Goal: Navigation & Orientation: Find specific page/section

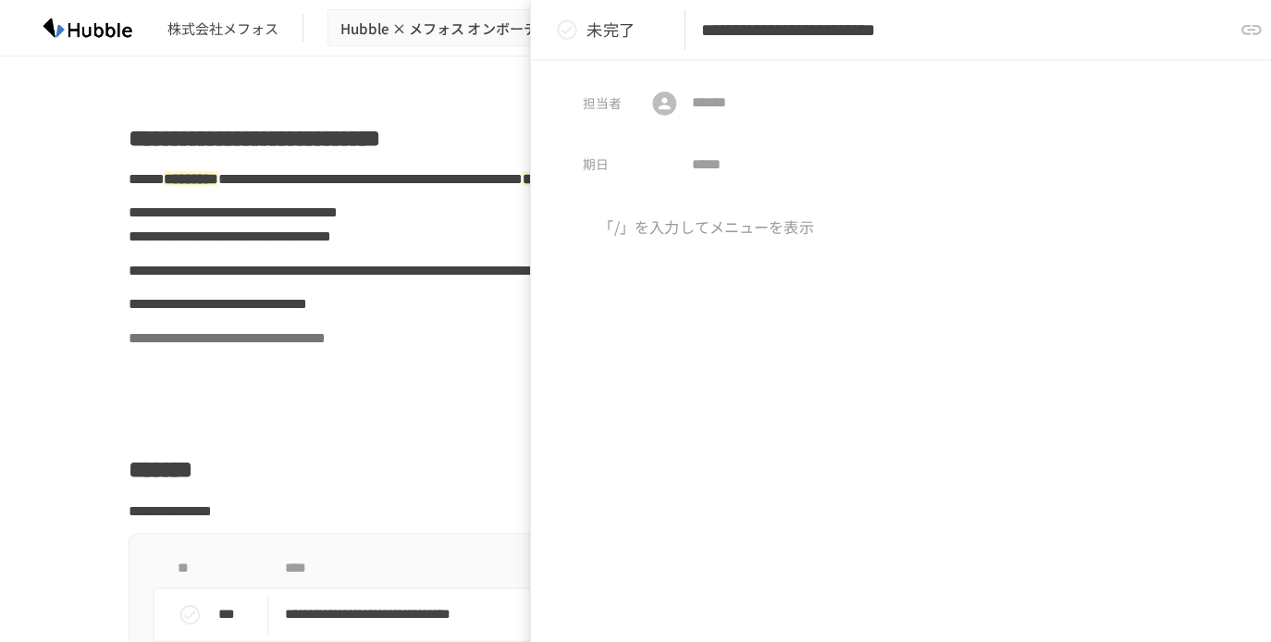
scroll to position [788, 0]
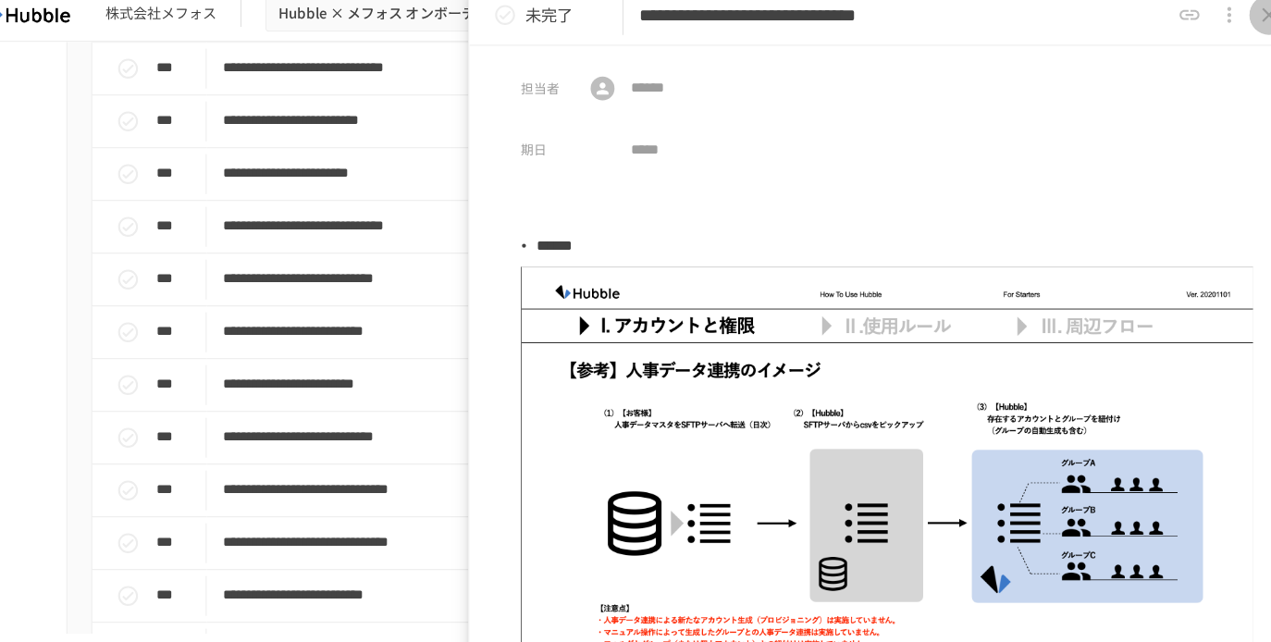
click at [1223, 23] on button "close drawer" at bounding box center [1237, 27] width 37 height 37
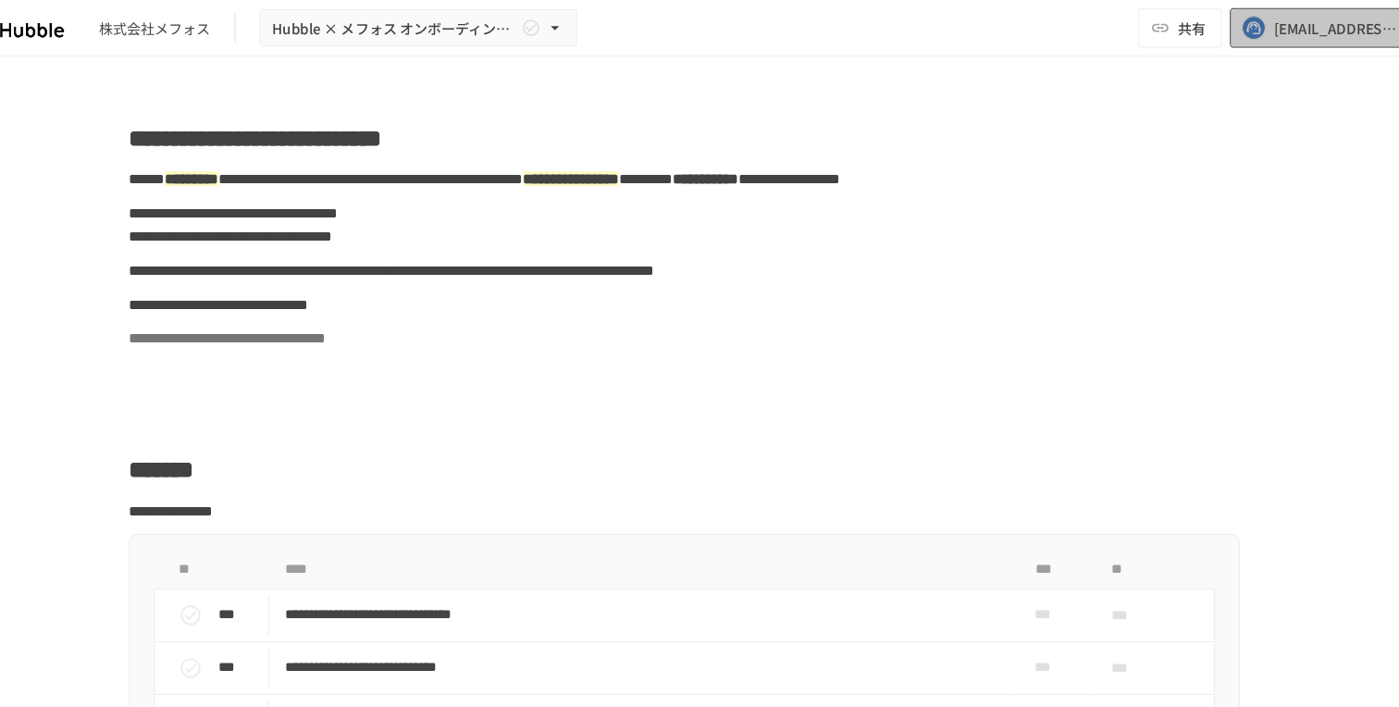
click at [1253, 31] on div "[EMAIL_ADDRESS][DOMAIN_NAME]" at bounding box center [1304, 26] width 115 height 23
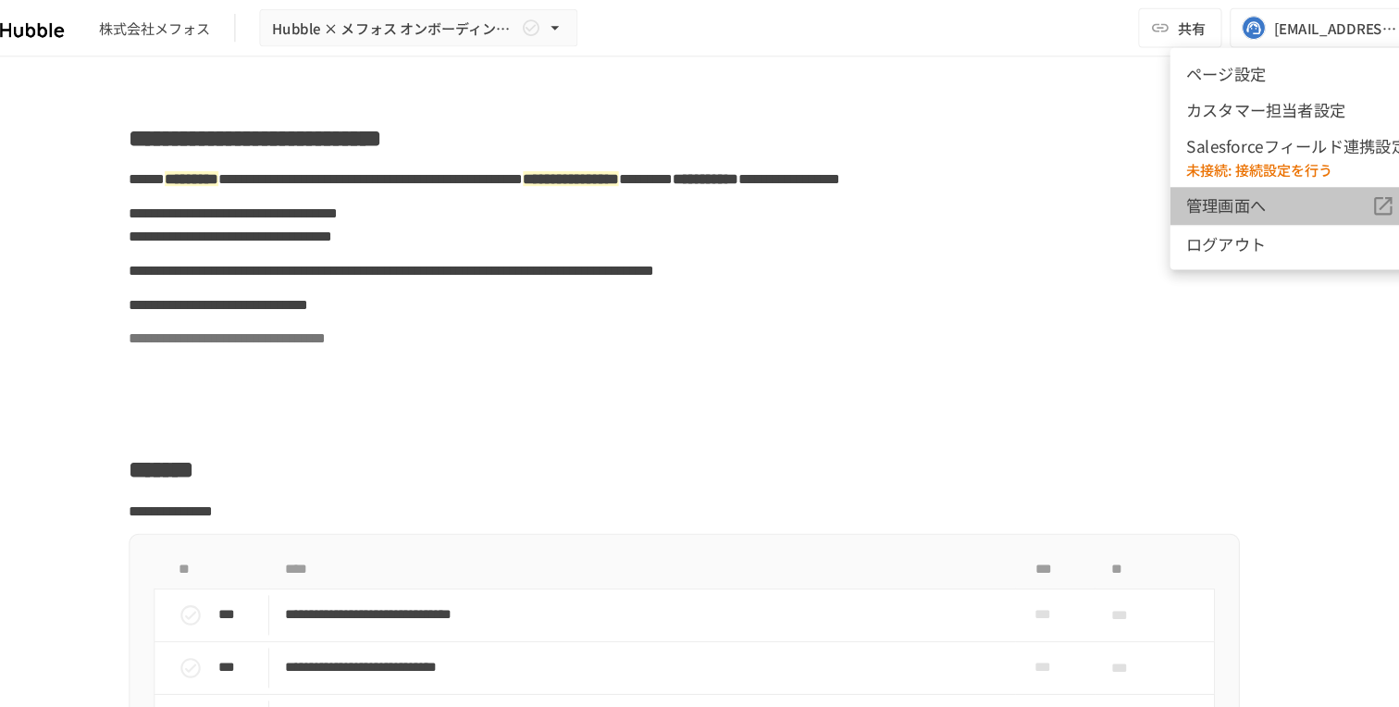
click at [1234, 184] on span "管理画面へ" at bounding box center [1252, 192] width 172 height 24
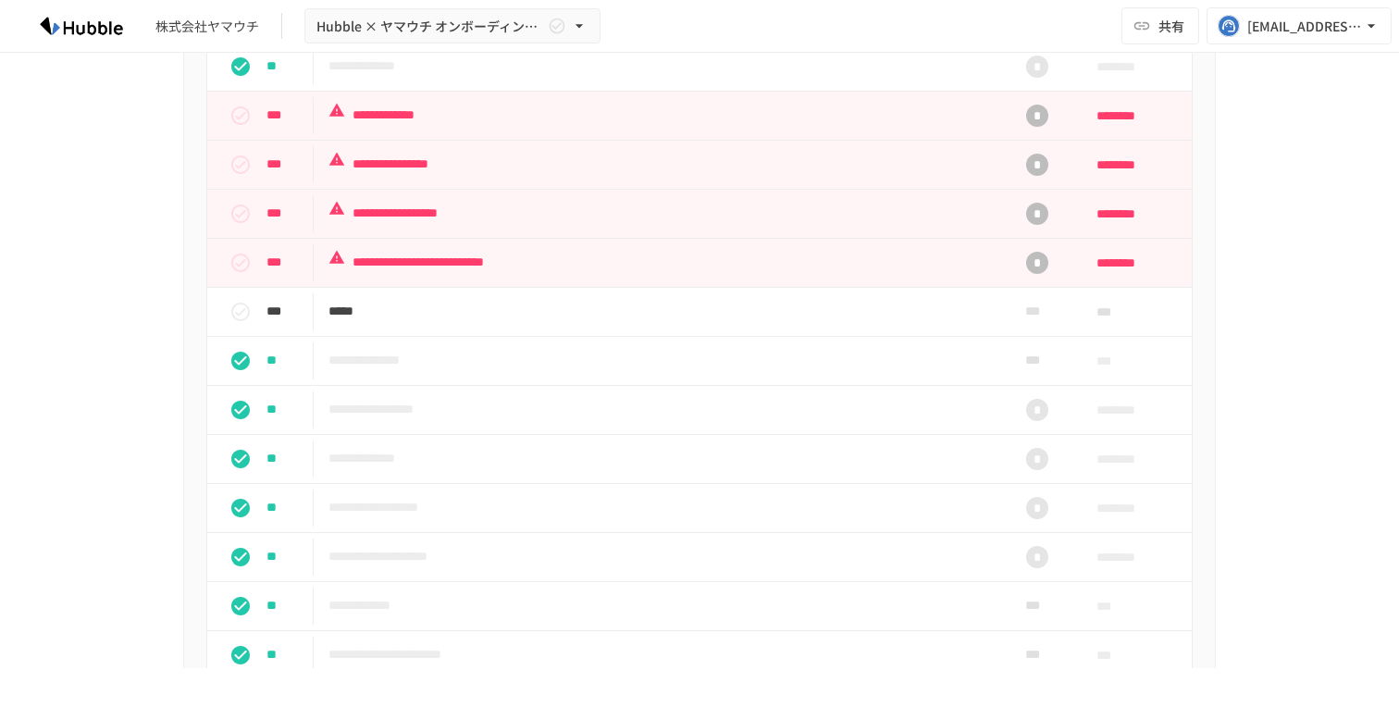
scroll to position [1734, 0]
